Goal: Information Seeking & Learning: Learn about a topic

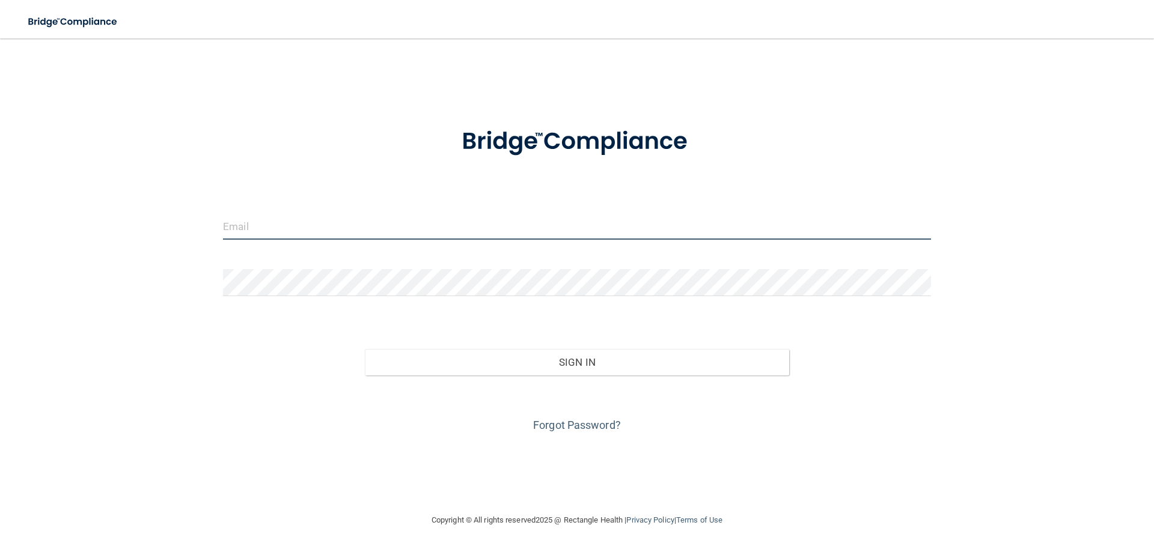
click at [323, 228] on input "email" at bounding box center [577, 226] width 708 height 27
type input "[PERSON_NAME][EMAIL_ADDRESS][PERSON_NAME][DOMAIN_NAME]"
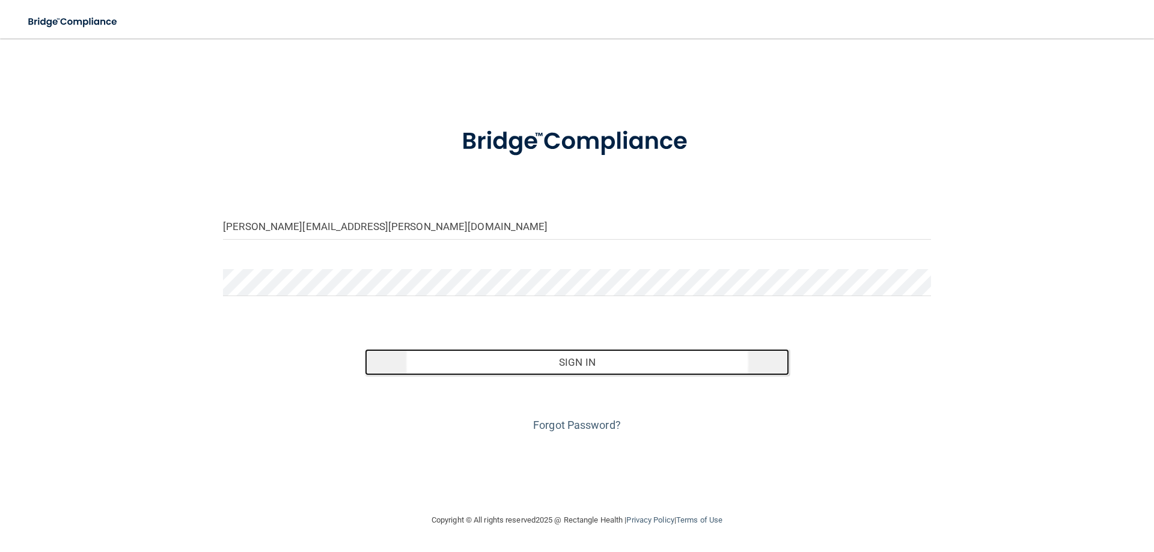
click at [510, 365] on button "Sign In" at bounding box center [577, 362] width 425 height 26
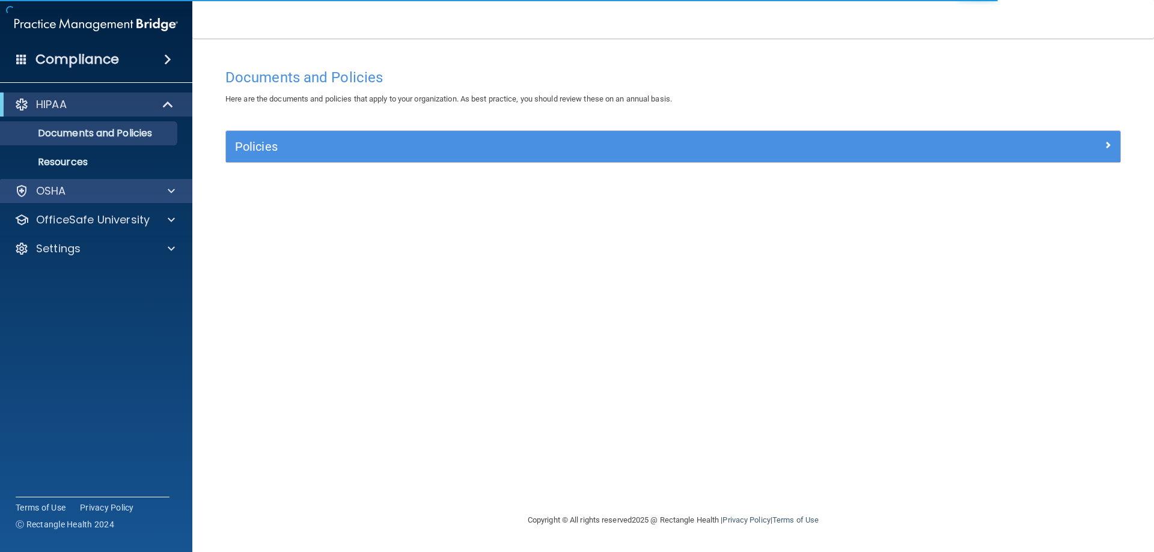
click at [126, 201] on div "OSHA" at bounding box center [96, 191] width 193 height 24
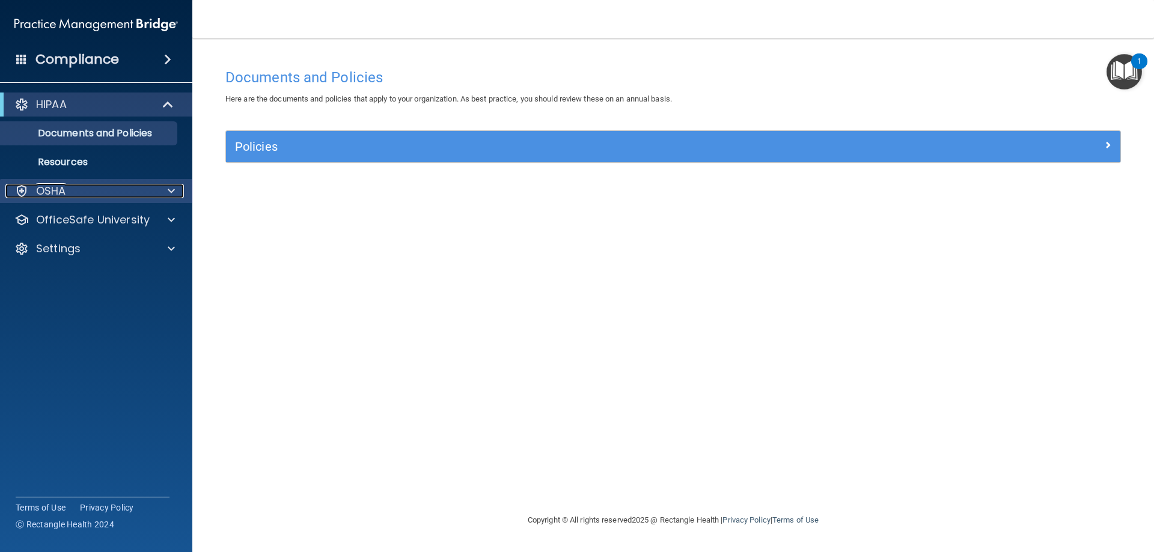
click at [87, 192] on div "OSHA" at bounding box center [79, 191] width 149 height 14
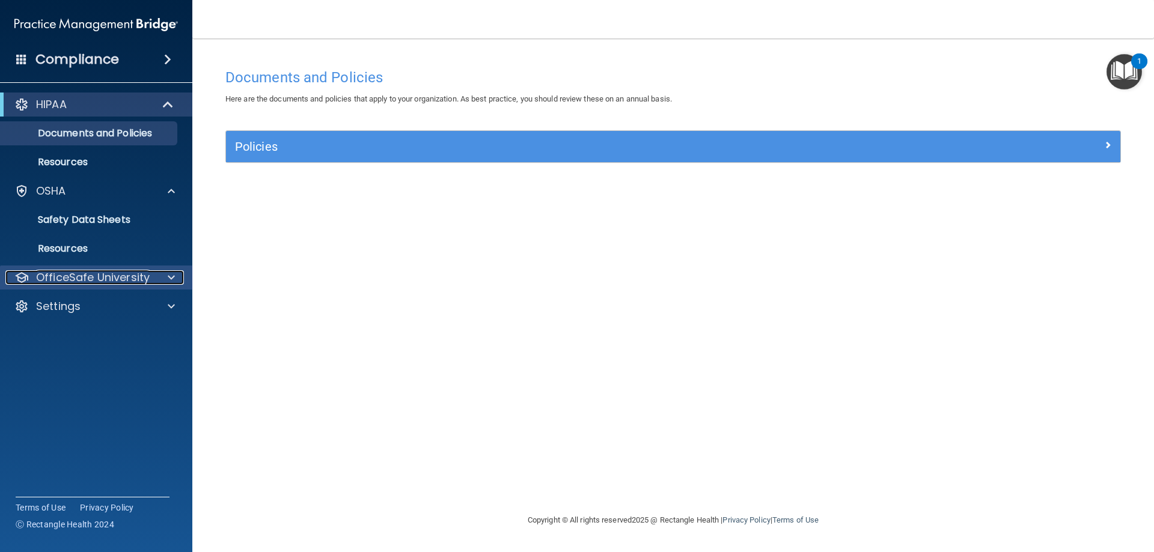
click at [44, 276] on p "OfficeSafe University" at bounding box center [93, 277] width 114 height 14
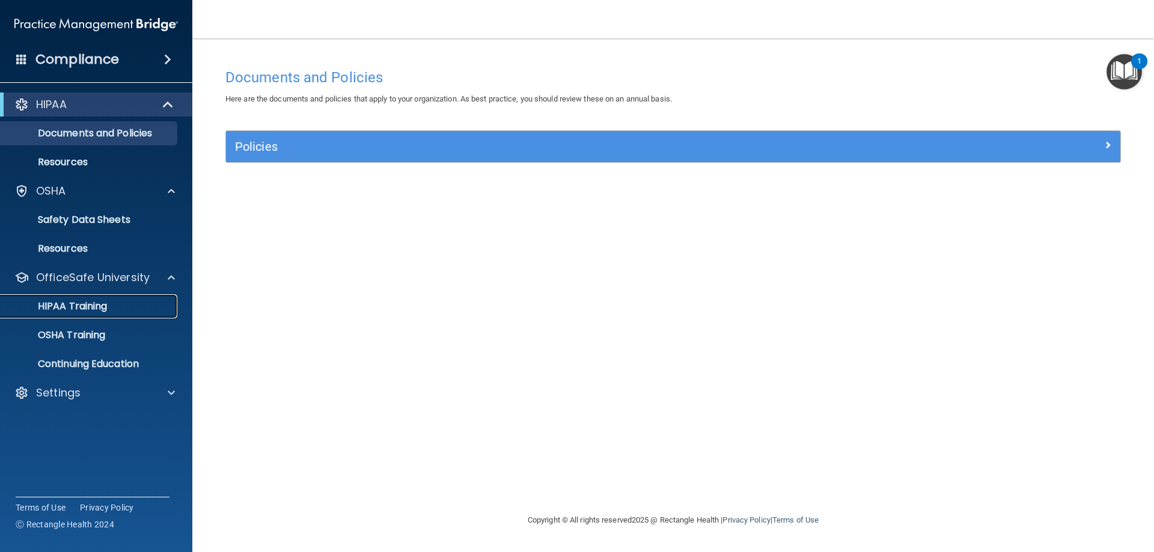
click at [61, 303] on p "HIPAA Training" at bounding box center [57, 306] width 99 height 12
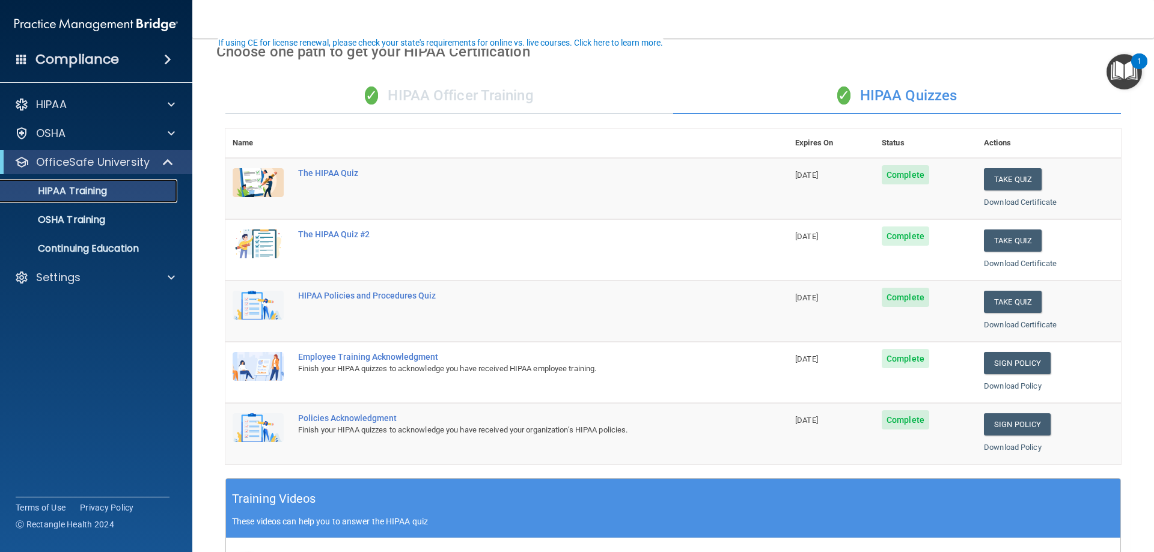
scroll to position [80, 0]
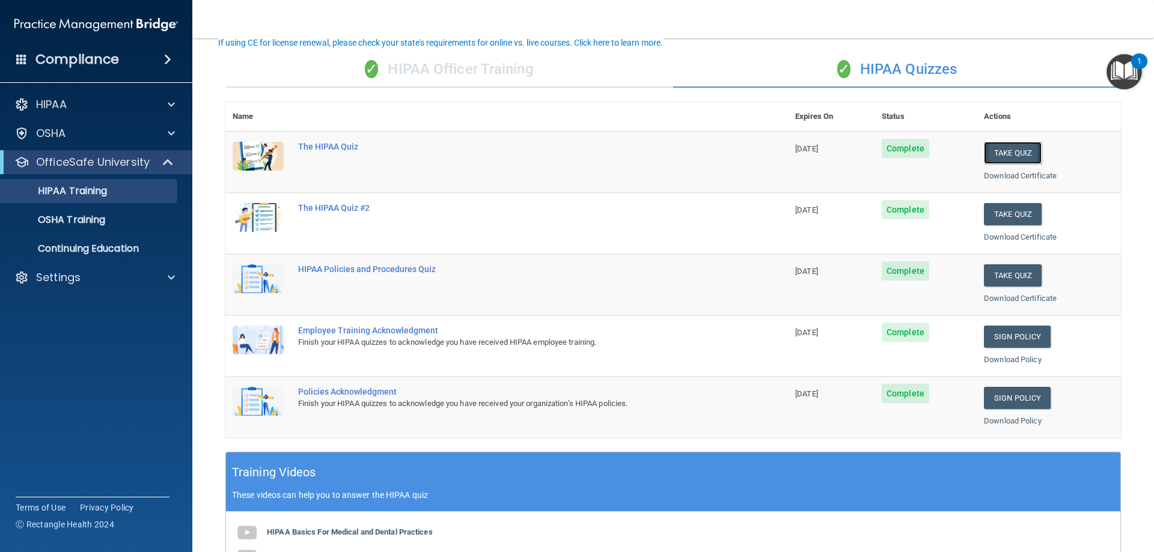
click at [985, 147] on button "Take Quiz" at bounding box center [1012, 153] width 58 height 22
